Goal: Task Accomplishment & Management: Manage account settings

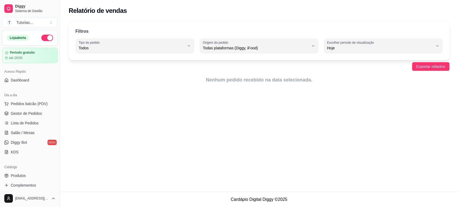
select select "ALL"
select select "0"
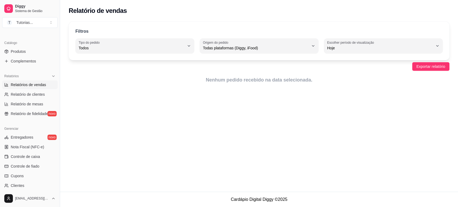
scroll to position [178, 0]
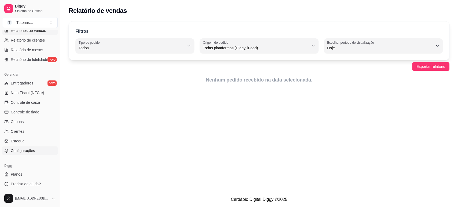
click at [38, 148] on link "Configurações" at bounding box center [30, 150] width 56 height 9
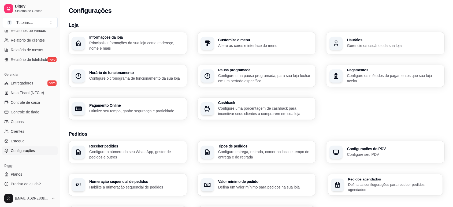
click at [365, 175] on div "Pedidos agendados Defina as confiugurações para receber pedidos agendados" at bounding box center [385, 184] width 114 height 21
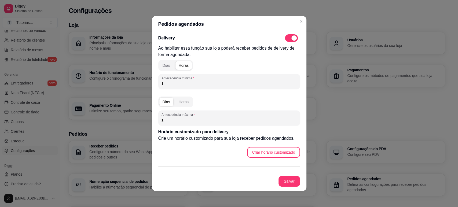
click at [227, 83] on input "1" at bounding box center [228, 83] width 135 height 5
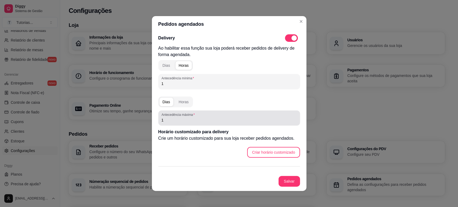
click at [206, 124] on div "Antecedência máxima 1" at bounding box center [229, 117] width 142 height 15
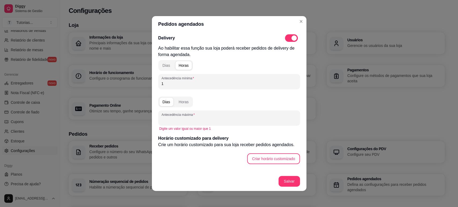
type input "1"
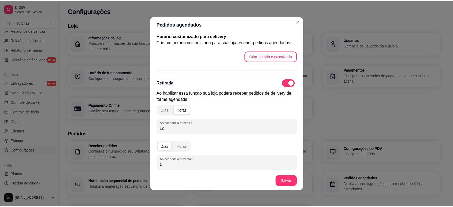
scroll to position [96, 0]
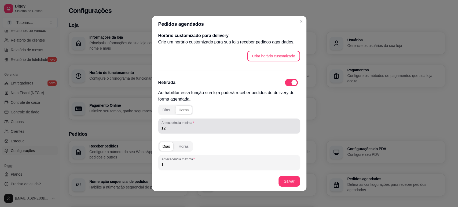
click at [187, 130] on input "12" at bounding box center [228, 127] width 135 height 5
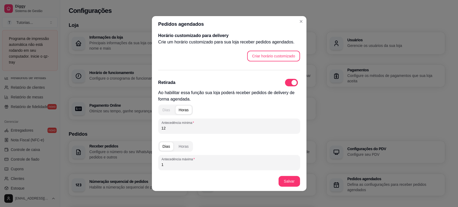
click at [169, 111] on button "Dias" at bounding box center [166, 110] width 14 height 9
click at [184, 110] on div "Horas" at bounding box center [184, 109] width 10 height 5
click at [184, 128] on input "12" at bounding box center [228, 127] width 135 height 5
type input "1"
type input "2"
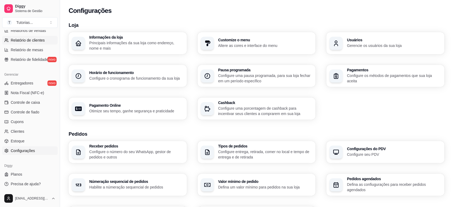
scroll to position [0, 0]
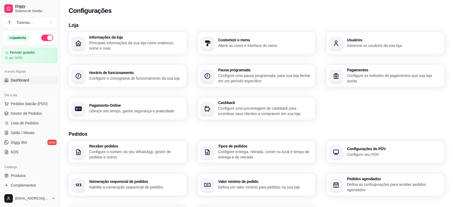
click at [25, 84] on link "Dashboard" at bounding box center [30, 80] width 56 height 9
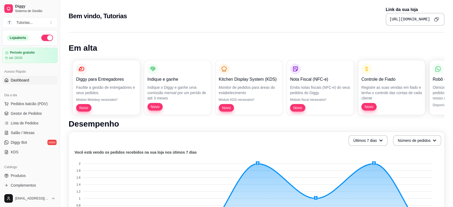
click at [433, 19] on button "Copy to clipboard" at bounding box center [436, 19] width 8 height 8
click at [44, 20] on button "T Tutorias ..." at bounding box center [30, 22] width 56 height 11
click at [61, 84] on button "Toggle Sidebar" at bounding box center [60, 103] width 4 height 207
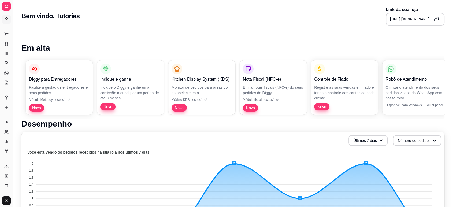
click at [13, 13] on button "Toggle Sidebar" at bounding box center [12, 103] width 4 height 207
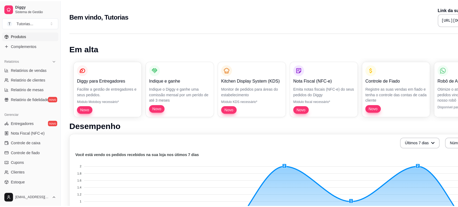
scroll to position [141, 0]
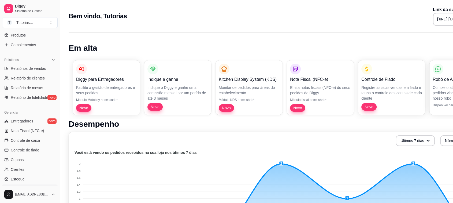
click at [28, 187] on span "Configurações" at bounding box center [23, 188] width 24 height 5
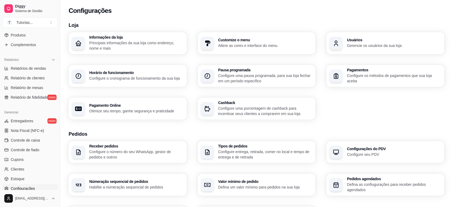
click at [154, 62] on div "Informações da loja Principais informações da sua loja como endereço, nome e ma…" at bounding box center [257, 75] width 376 height 87
click at [142, 75] on div "Horário de funcionamento Configure o cronograma de funcionamento da sua loja" at bounding box center [135, 76] width 91 height 10
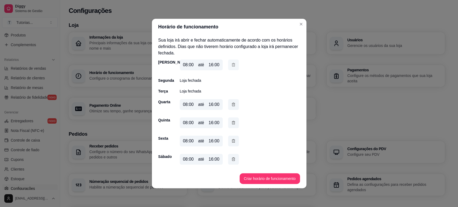
click at [229, 67] on button "button" at bounding box center [233, 65] width 11 height 11
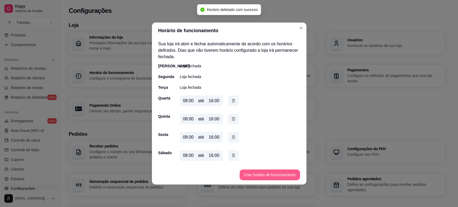
click at [252, 171] on button "Criar horário de funcionamento" at bounding box center [269, 174] width 60 height 11
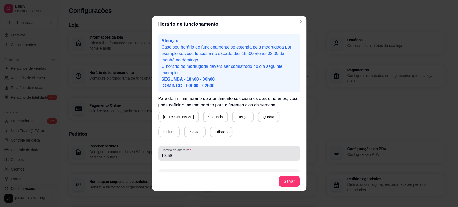
click at [198, 152] on span "Horário de abertura" at bounding box center [228, 150] width 135 height 4
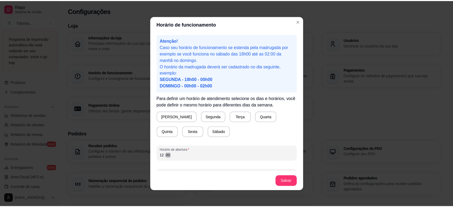
scroll to position [15, 0]
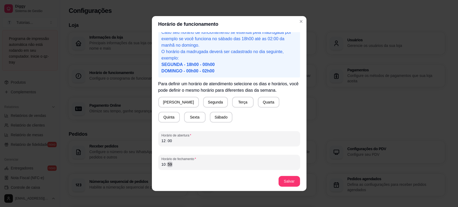
click at [193, 161] on div "10 : 59" at bounding box center [228, 164] width 135 height 6
click at [176, 105] on button "[PERSON_NAME]" at bounding box center [178, 102] width 40 height 11
click at [279, 181] on button "Salvar" at bounding box center [288, 181] width 21 height 11
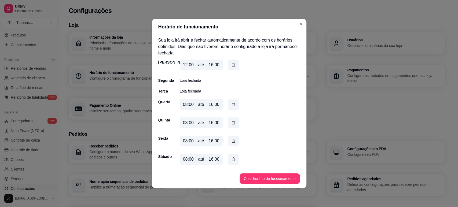
click at [297, 27] on header "Horário de funcionamento" at bounding box center [229, 27] width 154 height 16
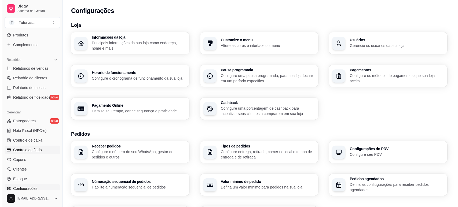
scroll to position [178, 0]
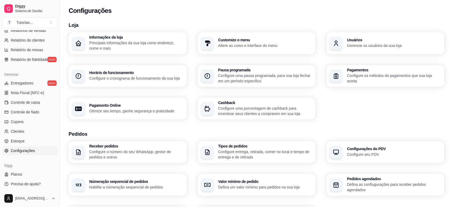
click at [39, 152] on link "Configurações" at bounding box center [30, 150] width 56 height 9
click at [362, 193] on div "Pedidos agendados Defina as confiugurações para receber pedidos agendados" at bounding box center [385, 184] width 114 height 21
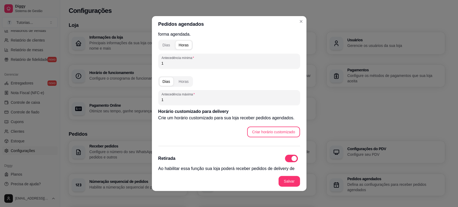
scroll to position [0, 0]
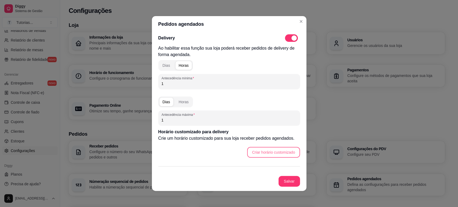
click at [265, 155] on button "Criar horário customizado" at bounding box center [273, 152] width 53 height 11
